Goal: Check status

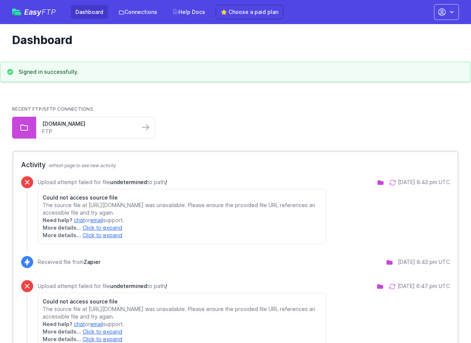
scroll to position [50, 0]
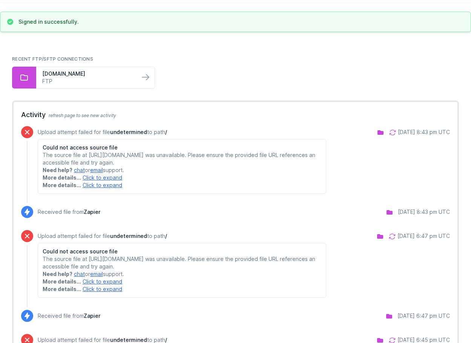
click at [98, 181] on link "Click to expand" at bounding box center [103, 177] width 40 height 6
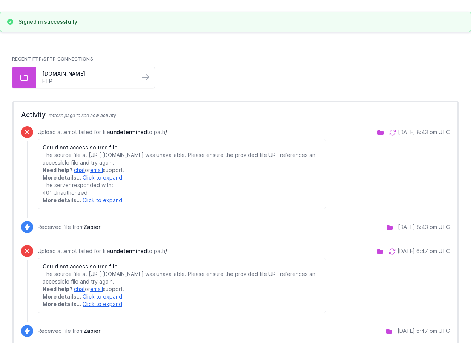
click at [105, 203] on link "Click to expand" at bounding box center [103, 200] width 40 height 6
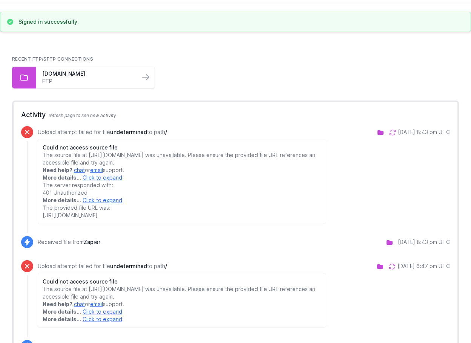
click at [95, 181] on link "Click to expand" at bounding box center [103, 177] width 40 height 6
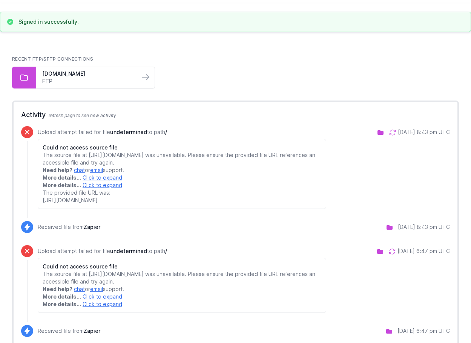
drag, startPoint x: 77, startPoint y: 214, endPoint x: 42, endPoint y: 209, distance: 35.4
click at [42, 209] on div "Could not access source file The source file at https://docs.google.com/spreads…" at bounding box center [182, 174] width 288 height 70
copy span "[URL][DOMAIN_NAME]"
click at [389, 132] on icon at bounding box center [393, 133] width 8 height 8
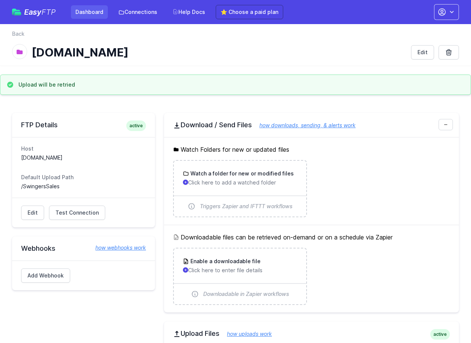
click at [88, 11] on link "Dashboard" at bounding box center [89, 12] width 37 height 14
